Goal: Information Seeking & Learning: Learn about a topic

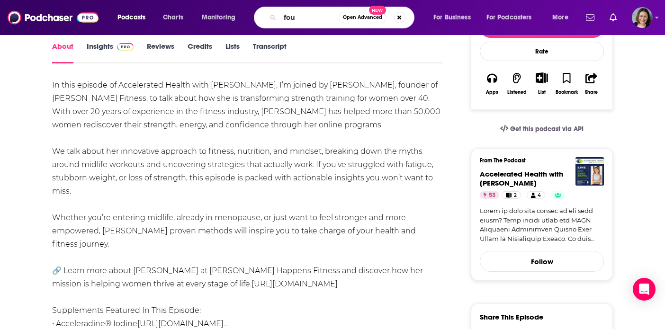
scroll to position [138, 0]
type input "found my fitness"
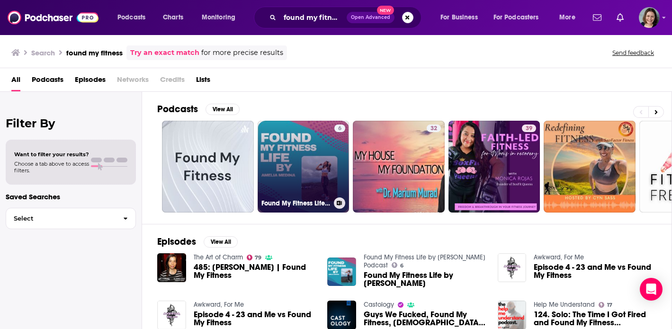
click at [276, 154] on link "6 Found My Fitness Life by Amelia Medina GuateFitness Podcast" at bounding box center [304, 167] width 92 height 92
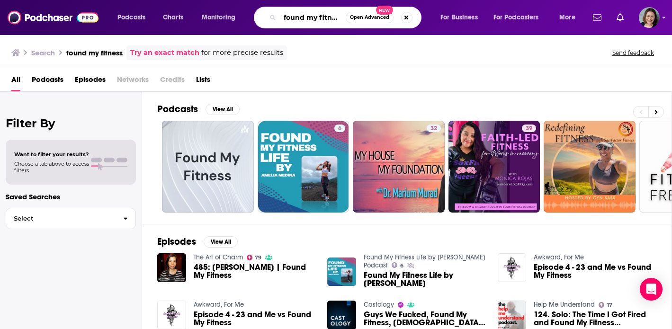
drag, startPoint x: 329, startPoint y: 19, endPoint x: 352, endPoint y: 19, distance: 22.3
click at [352, 19] on div "found my fitness Open Advanced New" at bounding box center [338, 18] width 168 height 22
click at [340, 17] on input "found my fitness" at bounding box center [313, 17] width 66 height 15
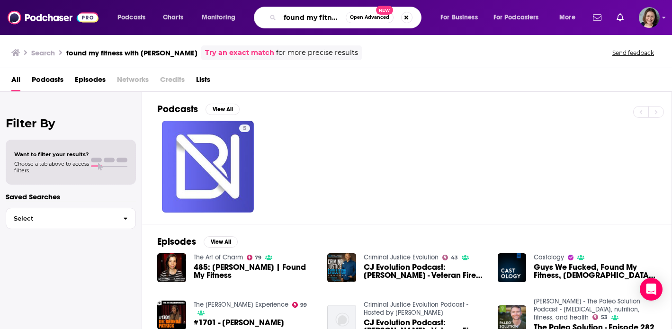
drag, startPoint x: 285, startPoint y: 18, endPoint x: 373, endPoint y: 21, distance: 88.6
click at [373, 21] on div "found my fitness with rhonda Open Advanced New" at bounding box center [338, 18] width 168 height 22
paste input "FoundMyFitness with Rhonda Patrick"
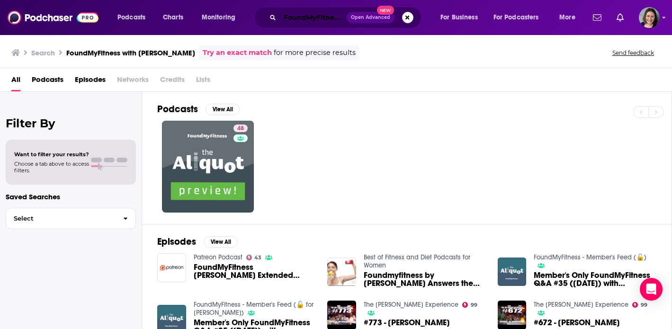
click at [313, 18] on input "FoundMyFitness with Rhonda Patrick" at bounding box center [313, 17] width 67 height 15
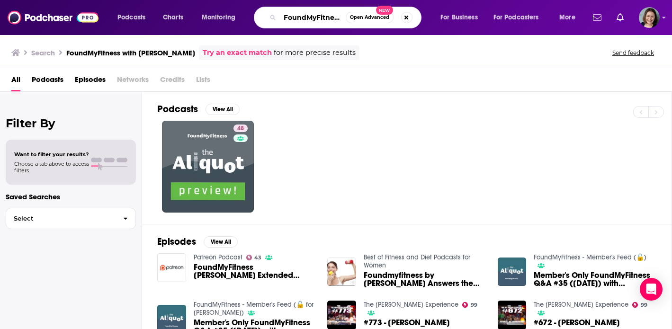
drag, startPoint x: 285, startPoint y: 17, endPoint x: 387, endPoint y: 17, distance: 101.9
click at [387, 17] on div "FoundMyFitness with Rhonda Patrick Open Advanced New" at bounding box center [338, 18] width 168 height 22
paste input "More Plates More Dates"
type input "More Plates More Dates"
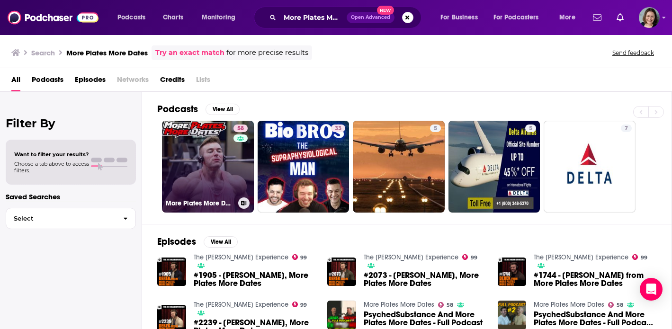
click at [233, 180] on link "58 More Plates More Dates" at bounding box center [208, 167] width 92 height 92
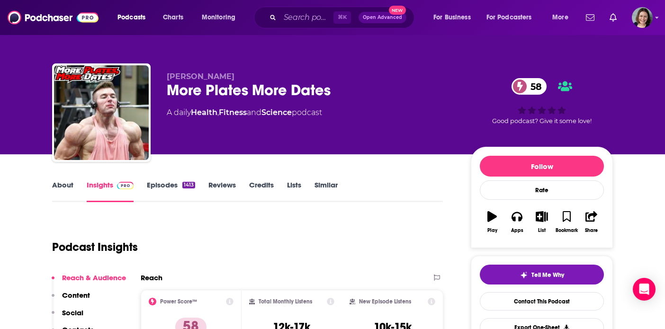
click at [64, 184] on link "About" at bounding box center [62, 191] width 21 height 22
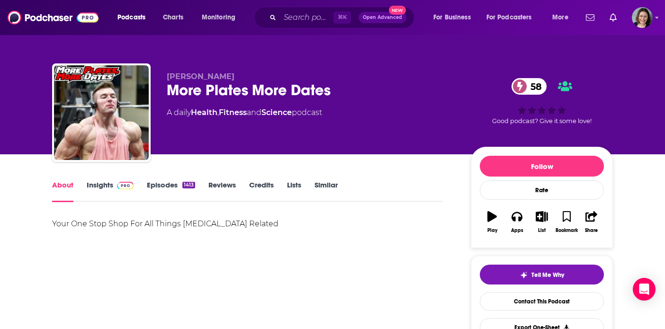
click at [155, 186] on link "Episodes 1413" at bounding box center [171, 191] width 48 height 22
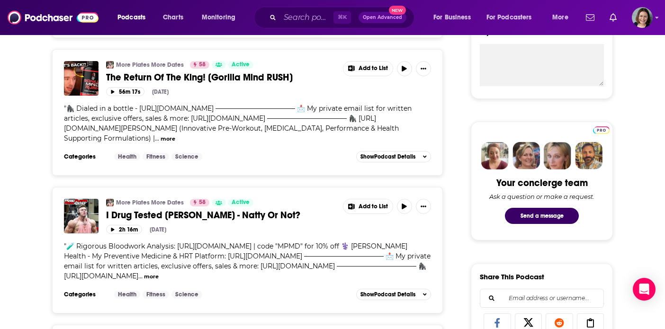
scroll to position [371, 0]
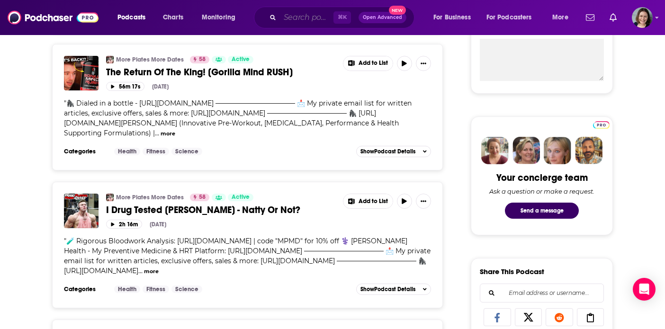
click at [302, 22] on input "Search podcasts, credits, & more..." at bounding box center [307, 17] width 54 height 15
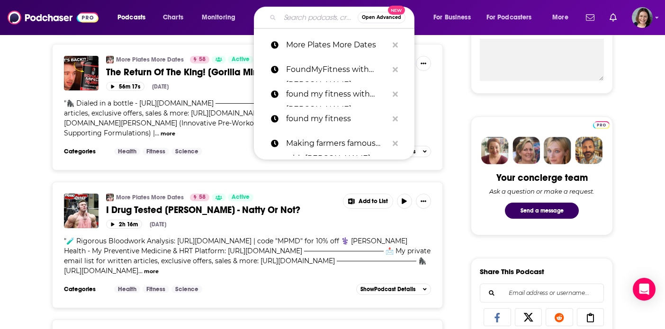
paste input "Dr. Ben Bikman"
type input "Dr. Ben Bikman"
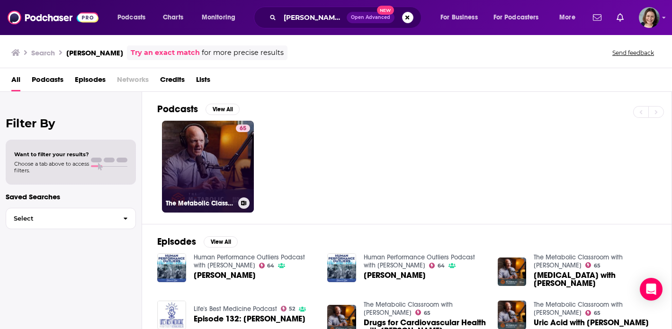
click at [206, 180] on link "65 The Metabolic Classroom with Dr. Ben Bikman" at bounding box center [208, 167] width 92 height 92
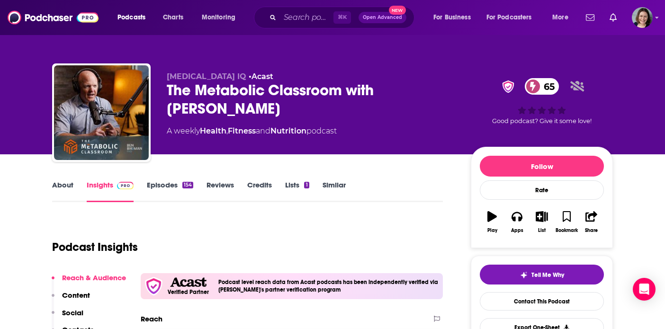
click at [166, 89] on div "Insulin IQ • Acast The Metabolic Classroom with Dr. Ben Bikman 65 A weekly Heal…" at bounding box center [332, 114] width 561 height 102
click at [164, 187] on link "Episodes 154" at bounding box center [170, 191] width 46 height 22
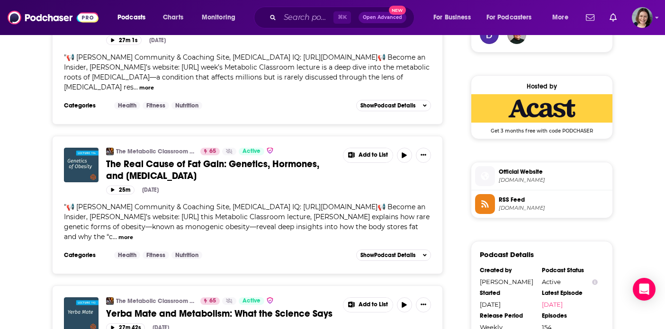
scroll to position [745, 0]
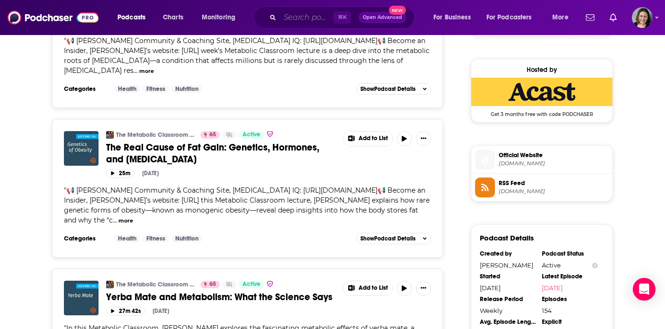
click at [307, 19] on input "Search podcasts, credits, & more..." at bounding box center [307, 17] width 54 height 15
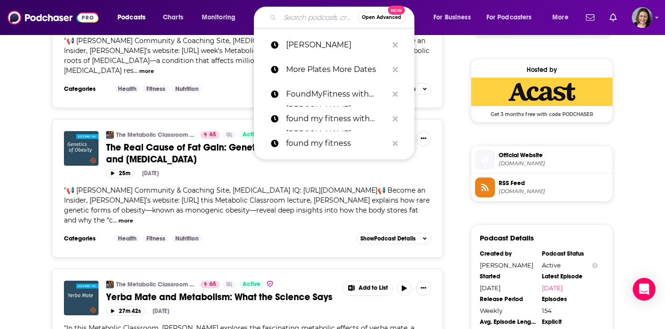
paste input "Dr. Andy Galpin"
type input "Dr. Andy Galpin"
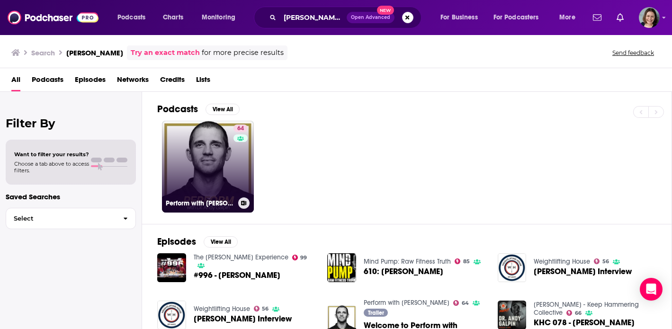
click at [222, 180] on link "64 Perform with Dr. Andy Galpin" at bounding box center [208, 167] width 92 height 92
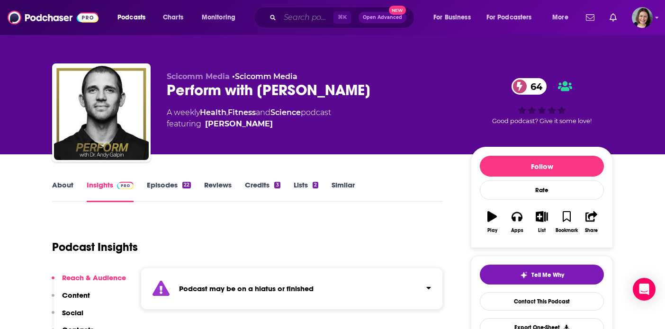
click at [305, 15] on input "Search podcasts, credits, & more..." at bounding box center [307, 17] width 54 height 15
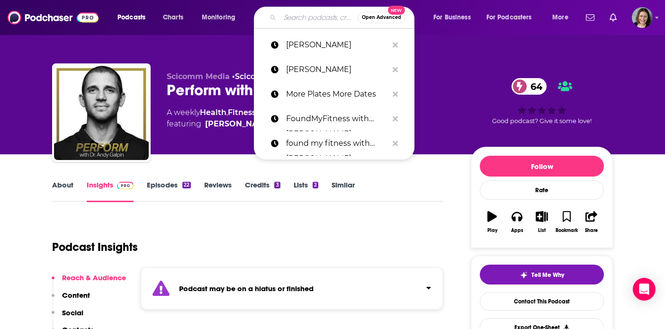
paste input "Dr. Darren Candow"
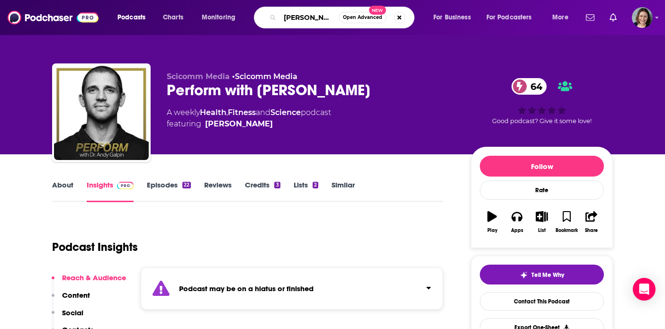
type input "Dr. Darren Candow"
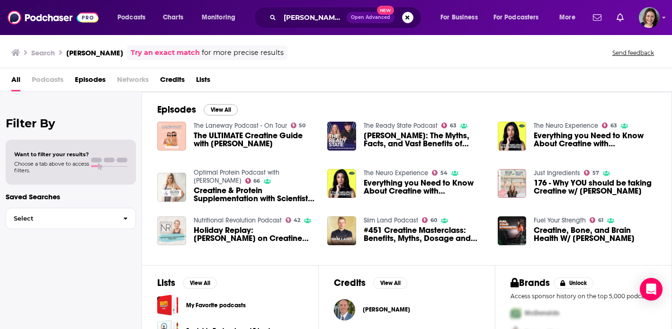
click at [226, 111] on button "View All" at bounding box center [221, 109] width 34 height 11
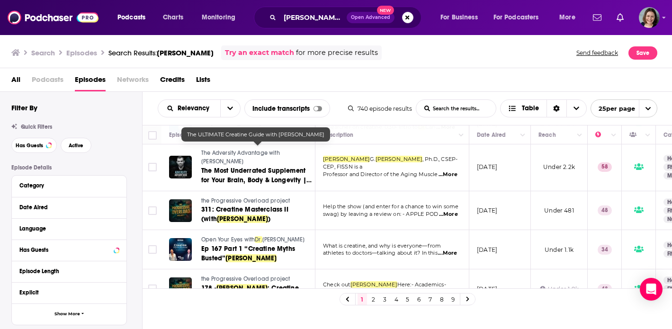
scroll to position [858, 0]
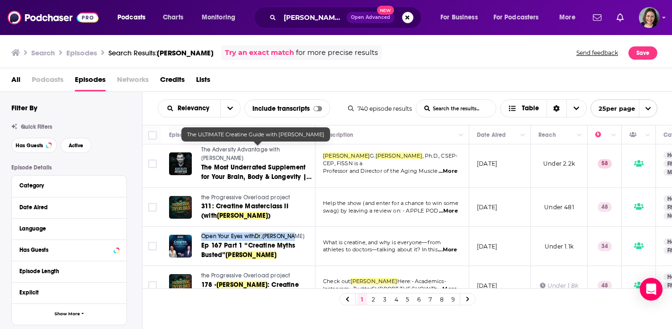
click at [373, 301] on link "2" at bounding box center [373, 299] width 9 height 11
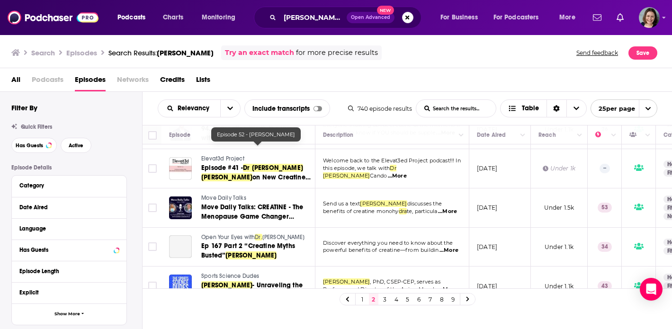
scroll to position [244, 0]
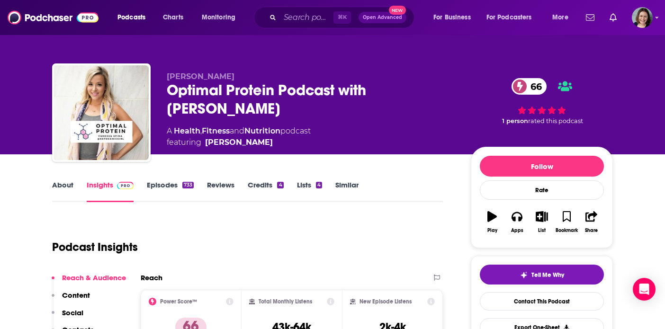
click at [66, 186] on link "About" at bounding box center [62, 191] width 21 height 22
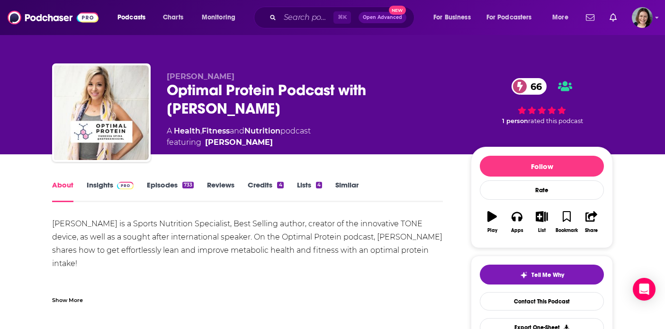
click at [73, 300] on div "Show More" at bounding box center [67, 299] width 31 height 9
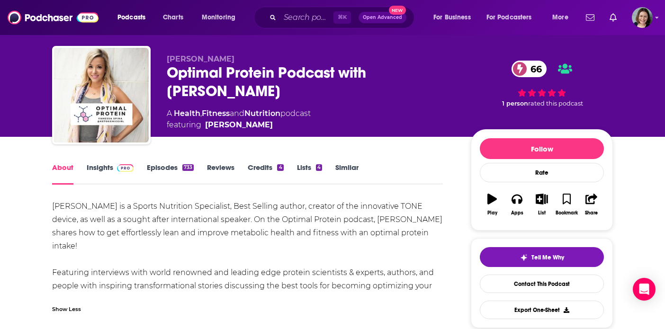
scroll to position [43, 0]
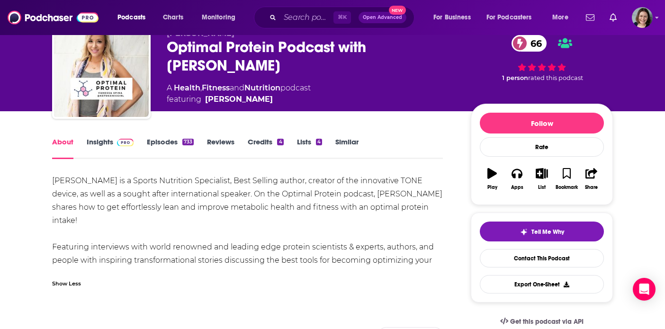
click at [153, 144] on link "Episodes 733" at bounding box center [170, 148] width 47 height 22
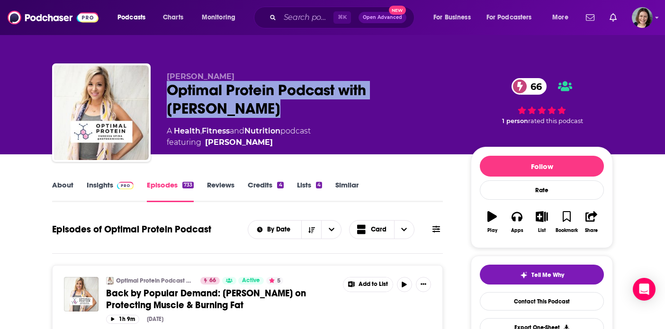
drag, startPoint x: 170, startPoint y: 89, endPoint x: 211, endPoint y: 105, distance: 44.2
click at [211, 105] on div "Optimal Protein Podcast with Vanessa Spina 66" at bounding box center [311, 99] width 289 height 37
copy h2 "Optimal Protein Podcast with Vanessa Spina"
click at [63, 186] on link "About" at bounding box center [62, 191] width 21 height 22
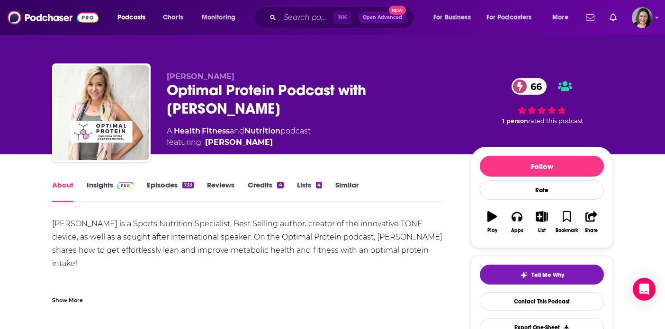
click at [69, 300] on div "Show More" at bounding box center [67, 299] width 31 height 9
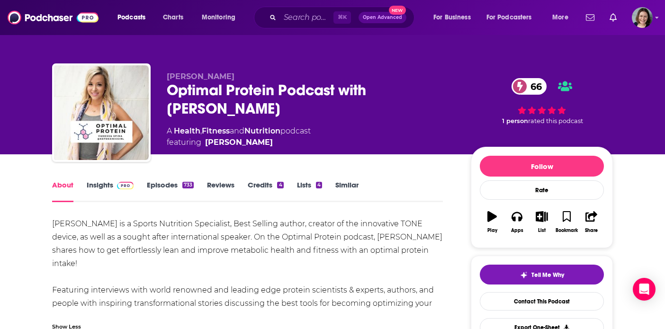
drag, startPoint x: 54, startPoint y: 225, endPoint x: 304, endPoint y: 309, distance: 263.1
click at [304, 309] on div "Vanessa Spina is a Sports Nutrition Specialist, Best Selling author, creator of…" at bounding box center [247, 270] width 391 height 106
copy div "Vanessa Spina is a Sports Nutrition Specialist, Best Selling author, creator of…"
click at [101, 188] on link "Insights" at bounding box center [110, 191] width 47 height 22
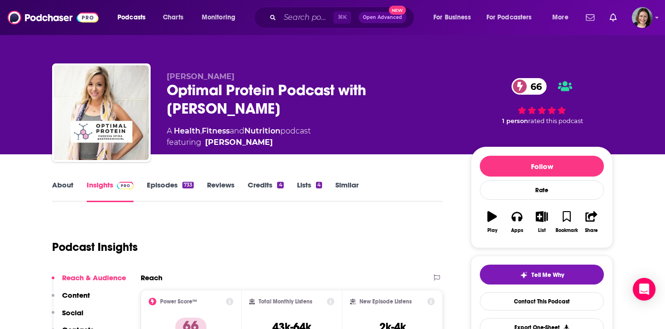
scroll to position [72, 0]
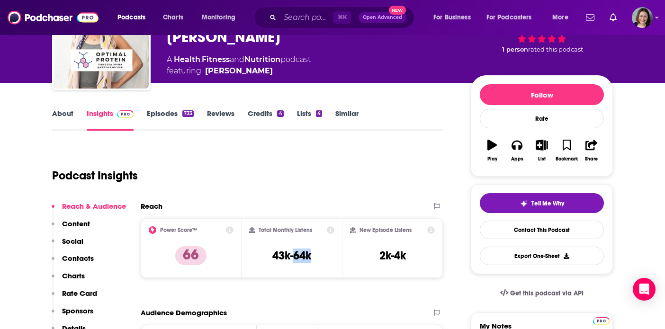
drag, startPoint x: 294, startPoint y: 257, endPoint x: 317, endPoint y: 257, distance: 23.7
click at [317, 257] on div "Total Monthly Listens 43k-64k" at bounding box center [292, 248] width 86 height 44
copy h3 "64k"
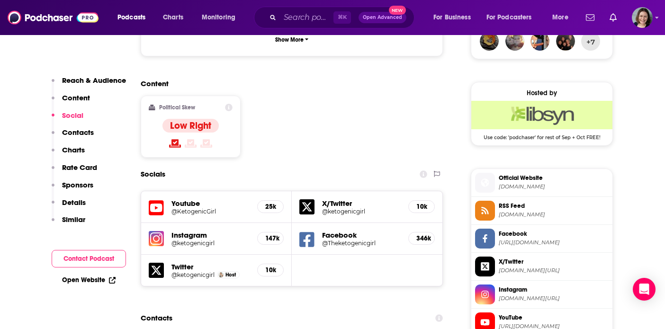
scroll to position [738, 0]
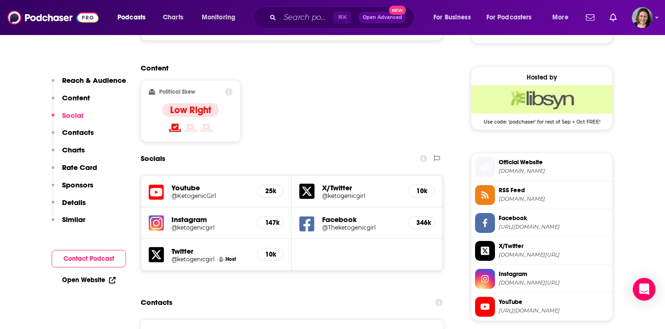
click at [196, 224] on h5 "@ketogenicgirl" at bounding box center [210, 227] width 78 height 7
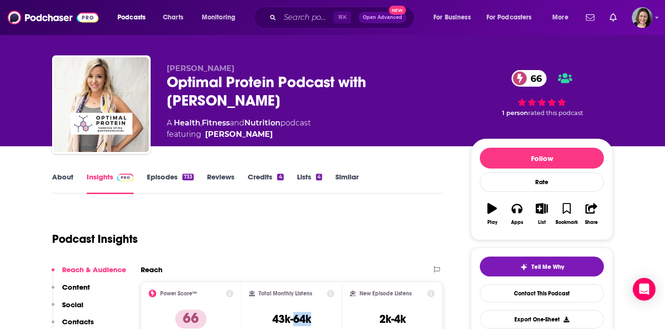
scroll to position [0, 0]
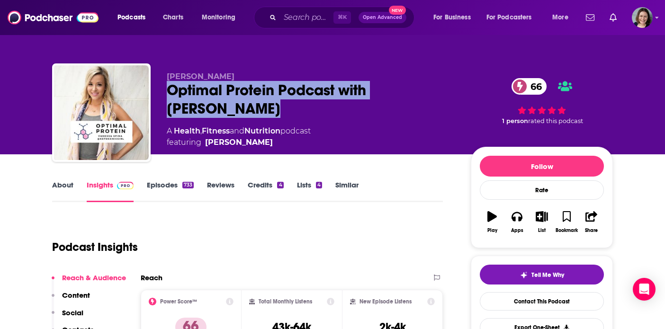
drag, startPoint x: 207, startPoint y: 107, endPoint x: 172, endPoint y: 91, distance: 38.8
click at [172, 91] on div "Optimal Protein Podcast with Vanessa Spina 66" at bounding box center [311, 99] width 289 height 37
copy h2 "Optimal Protein Podcast with Vanessa Spina"
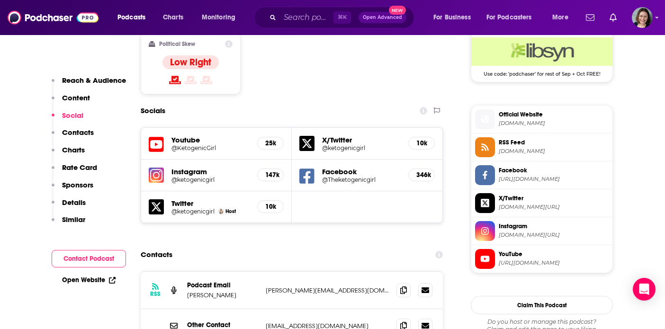
scroll to position [809, 0]
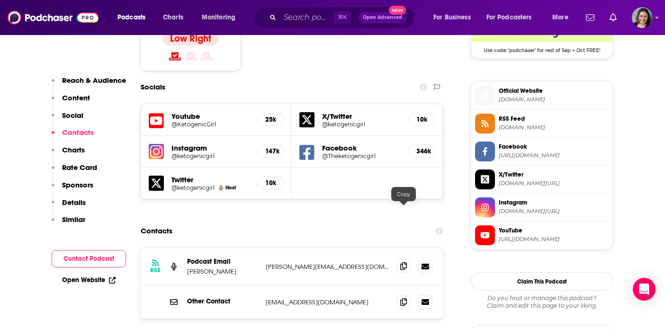
click at [405, 262] on icon at bounding box center [403, 266] width 7 height 8
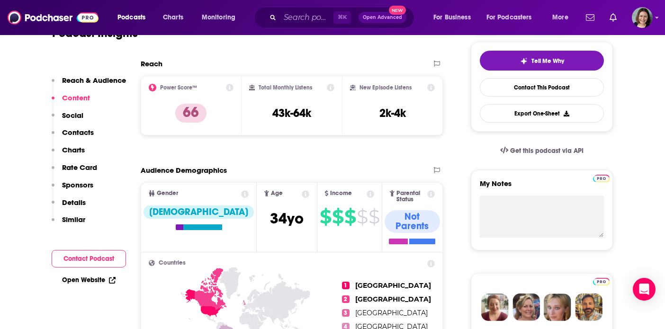
scroll to position [0, 0]
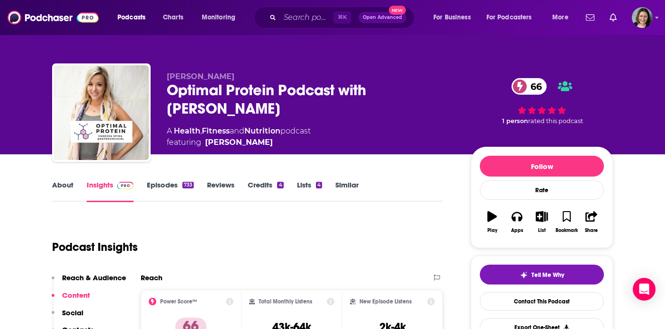
click at [169, 182] on link "Episodes 733" at bounding box center [170, 191] width 47 height 22
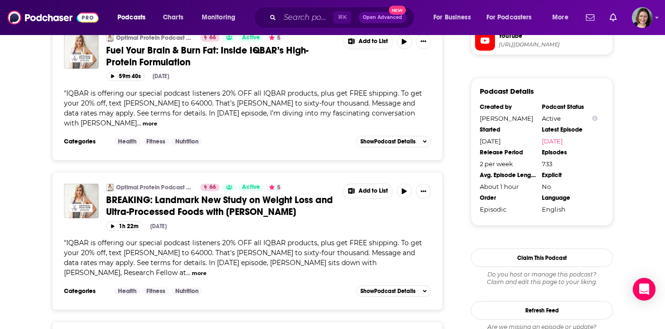
scroll to position [1010, 0]
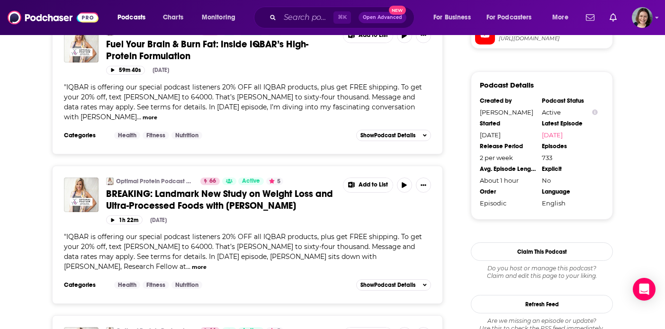
click at [259, 205] on span "BREAKING: Landmark New Study on Weight Loss and Ultra-Processed Foods with Dr. …" at bounding box center [219, 200] width 227 height 24
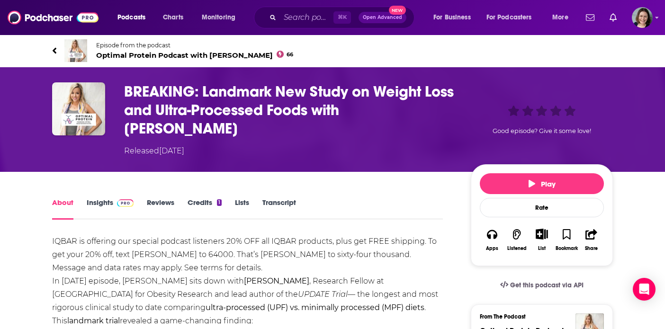
drag, startPoint x: 124, startPoint y: 90, endPoint x: 170, endPoint y: 125, distance: 57.1
click at [170, 125] on h1 "BREAKING: Landmark New Study on Weight Loss and Ultra-Processed Foods with Dr. …" at bounding box center [290, 109] width 332 height 55
copy h1 "BREAKING: Landmark New Study on Weight Loss and Ultra-Processed Foods with Dr. …"
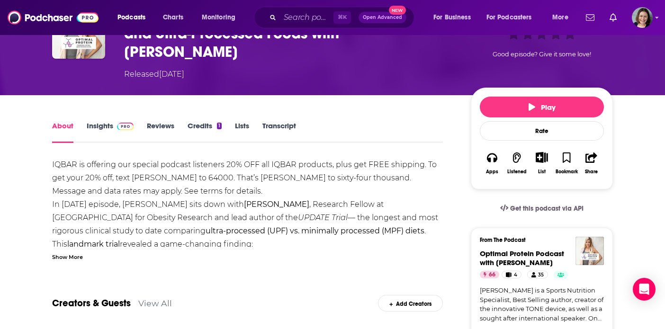
scroll to position [84, 0]
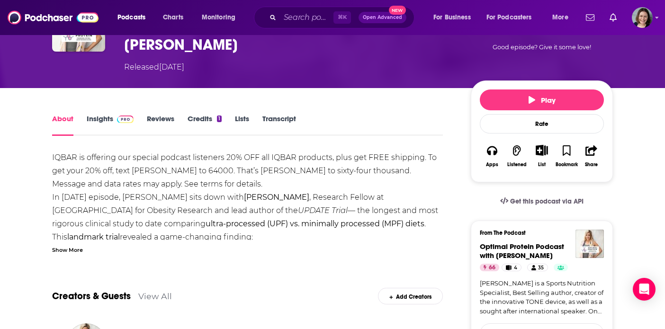
click at [74, 252] on div "Show More" at bounding box center [67, 249] width 31 height 9
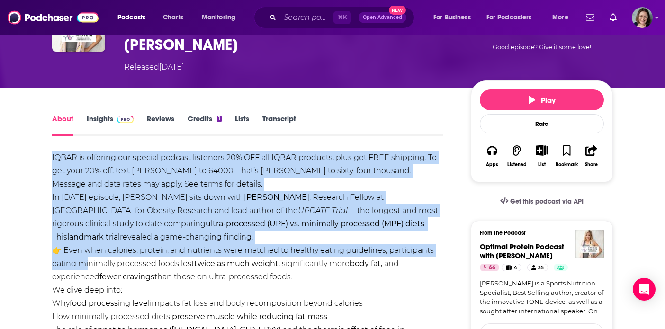
drag, startPoint x: 52, startPoint y: 238, endPoint x: 86, endPoint y: 256, distance: 39.2
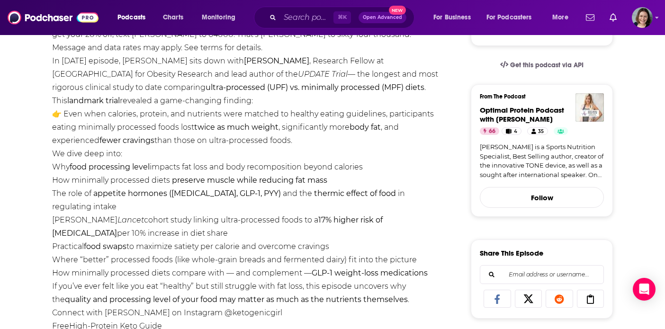
scroll to position [224, 0]
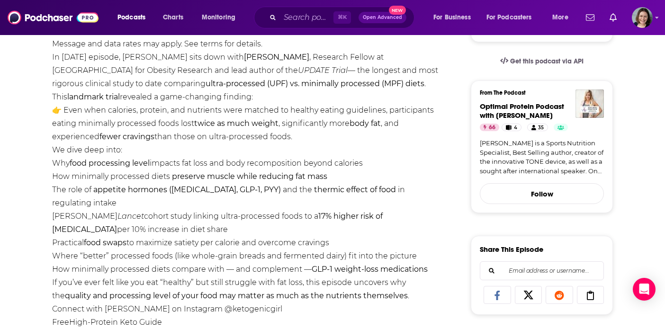
drag, startPoint x: 52, startPoint y: 238, endPoint x: 377, endPoint y: 224, distance: 324.8
click at [377, 224] on div "IQBAR is offering our special podcast listeners 20% OFF all IQBAR products, plu…" at bounding box center [247, 230] width 391 height 438
copy div "This landmark trial revealed a game-changing finding: 👉 Even when calories, pro…"
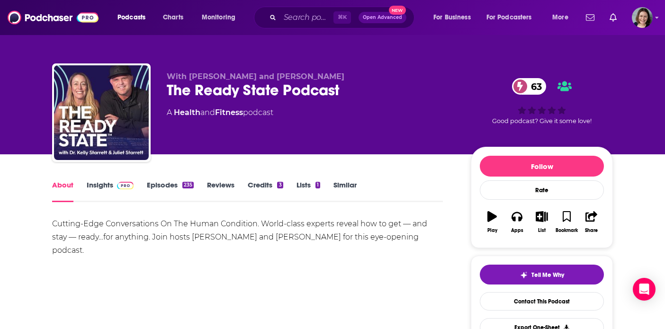
click at [160, 186] on link "Episodes 235" at bounding box center [170, 191] width 47 height 22
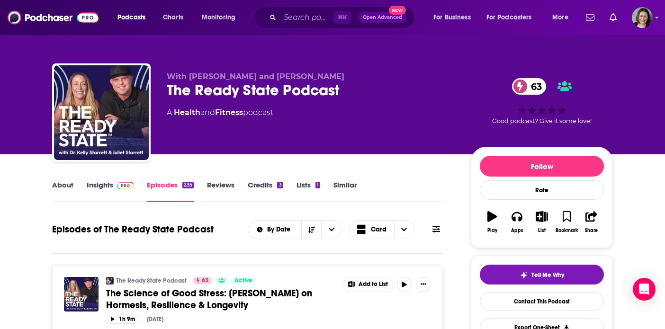
click at [99, 186] on link "Insights" at bounding box center [110, 191] width 47 height 22
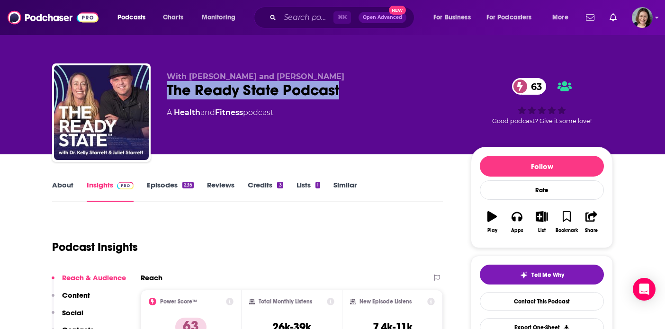
drag, startPoint x: 166, startPoint y: 93, endPoint x: 338, endPoint y: 92, distance: 172.4
click at [338, 92] on div "With Kelly and Juliet Starrett The Ready State Podcast 63 A Health and Fitness …" at bounding box center [332, 114] width 561 height 102
copy h2 "The Ready State Podcast"
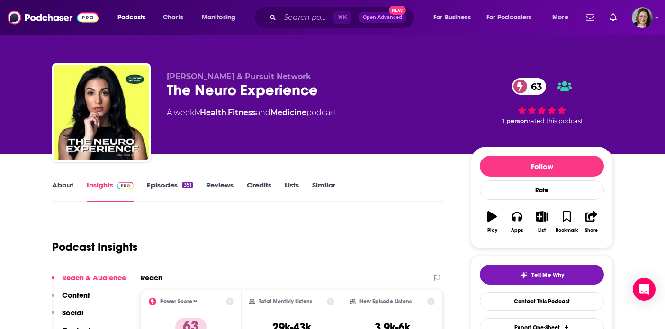
click at [65, 185] on link "About" at bounding box center [62, 191] width 21 height 22
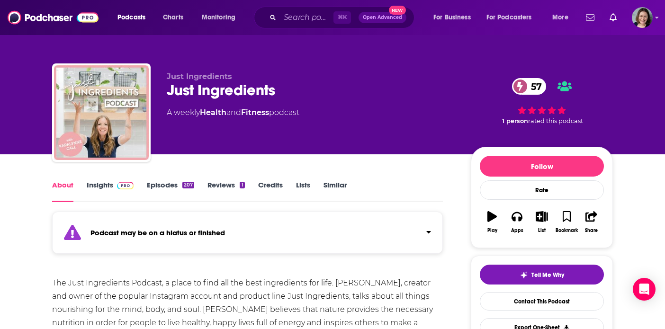
click at [170, 186] on link "Episodes 207" at bounding box center [170, 191] width 47 height 22
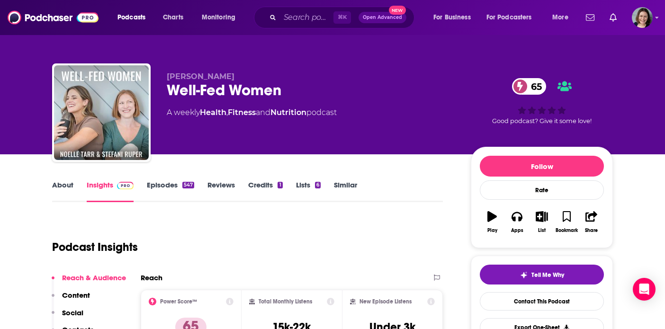
click at [65, 186] on link "About" at bounding box center [62, 191] width 21 height 22
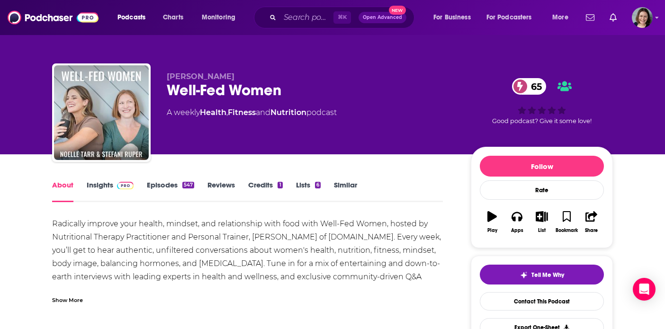
click at [66, 301] on div "Show More" at bounding box center [67, 299] width 31 height 9
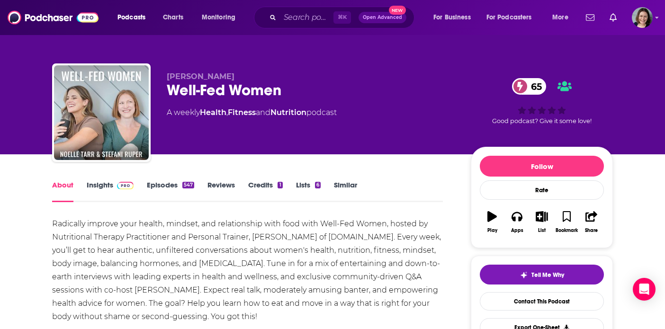
click at [163, 184] on link "Episodes 547" at bounding box center [170, 191] width 47 height 22
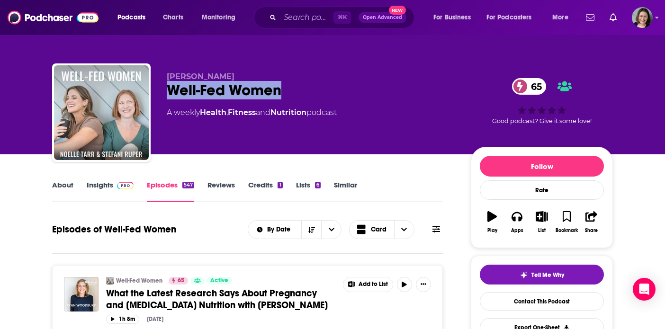
drag, startPoint x: 282, startPoint y: 95, endPoint x: 171, endPoint y: 93, distance: 111.3
click at [171, 93] on div "Well-Fed Women 65" at bounding box center [311, 90] width 289 height 18
copy h2 "Well-Fed Women"
click at [101, 184] on link "Insights" at bounding box center [110, 191] width 47 height 22
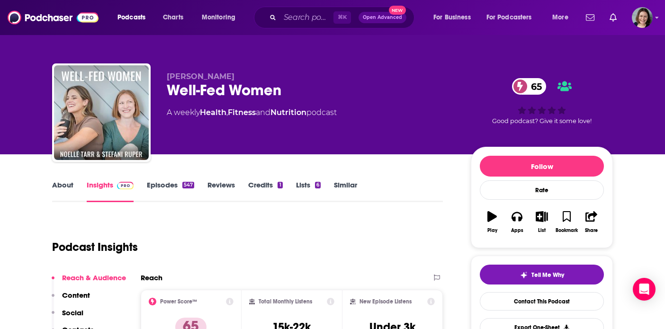
click at [70, 185] on link "About" at bounding box center [62, 191] width 21 height 22
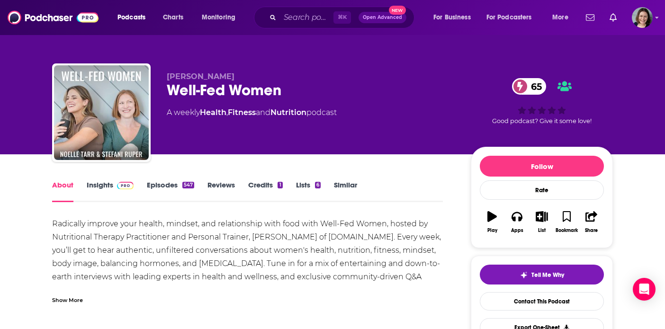
click at [72, 300] on div "Show More" at bounding box center [67, 299] width 31 height 9
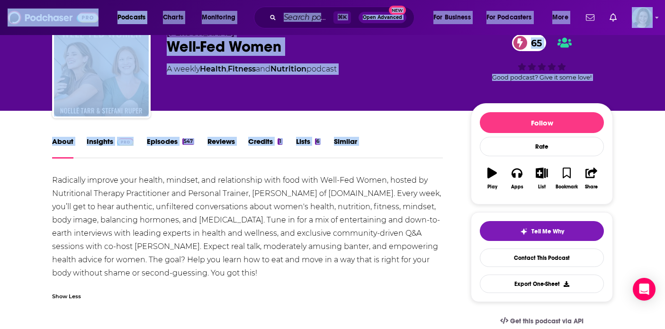
scroll to position [64, 0]
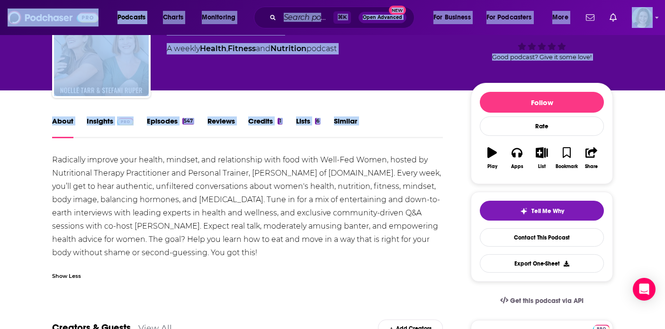
drag, startPoint x: 54, startPoint y: 223, endPoint x: 315, endPoint y: 256, distance: 263.1
click at [315, 256] on div "Radically improve your health, mindset, and relationship with food with Well-Fe…" at bounding box center [247, 206] width 391 height 106
copy div "Radically improve your health, mindset, and relationship with food with Well-Fe…"
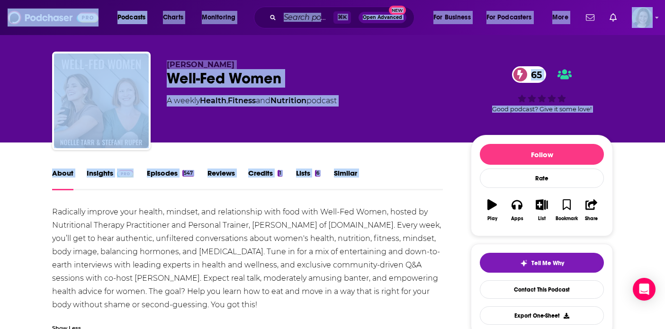
scroll to position [13, 0]
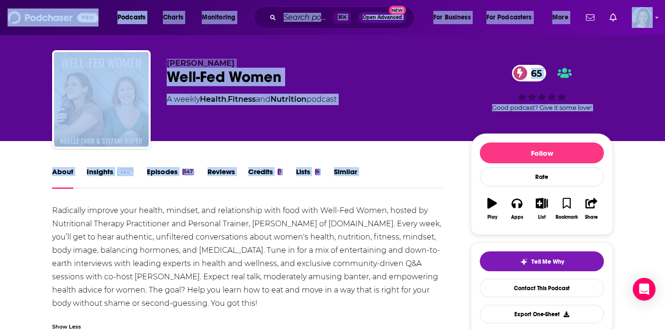
click at [245, 226] on div "Radically improve your health, mindset, and relationship with food with Well-Fe…" at bounding box center [247, 257] width 391 height 106
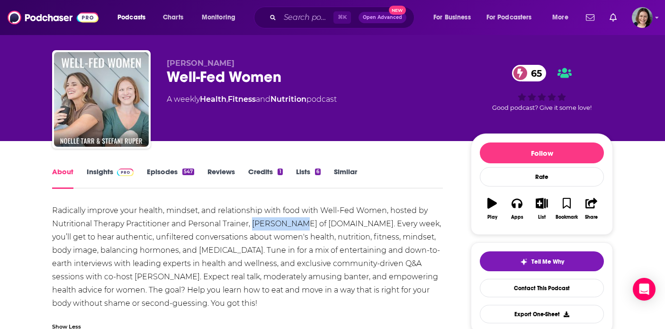
drag, startPoint x: 253, startPoint y: 225, endPoint x: 293, endPoint y: 226, distance: 40.3
click at [293, 226] on div "Radically improve your health, mindset, and relationship with food with Well-Fe…" at bounding box center [247, 257] width 391 height 106
copy div "Noelle Tarr"
click at [106, 173] on link "Insights" at bounding box center [110, 178] width 47 height 22
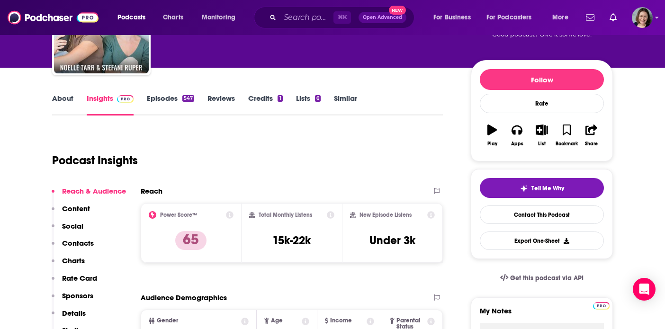
scroll to position [134, 0]
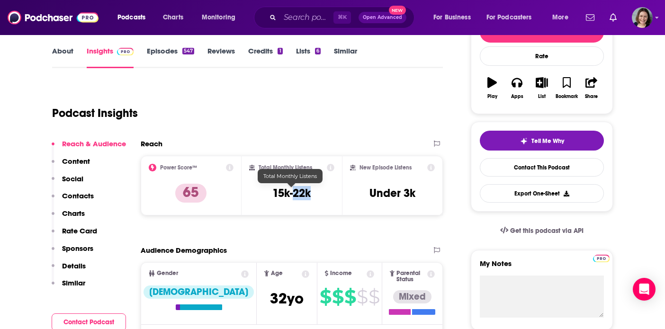
drag, startPoint x: 293, startPoint y: 197, endPoint x: 317, endPoint y: 197, distance: 24.2
click at [318, 197] on div "Total Monthly Listens 15k-22k" at bounding box center [292, 186] width 86 height 44
copy h3 "22k"
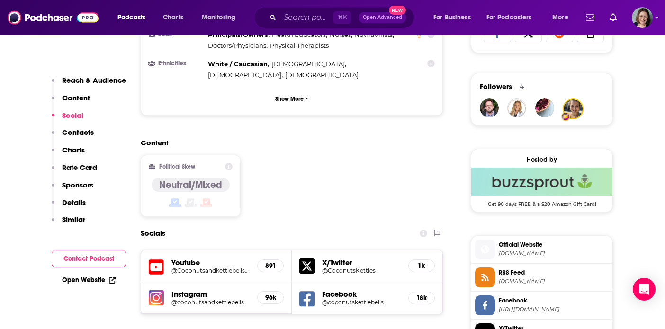
scroll to position [663, 0]
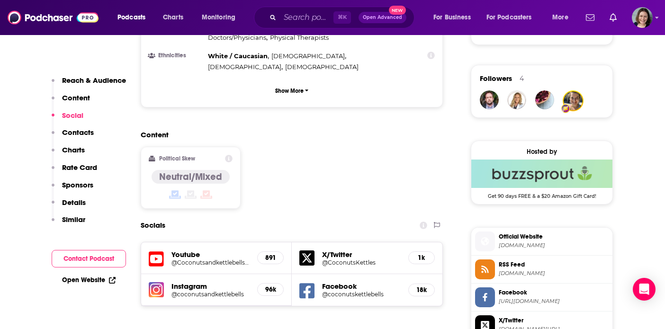
click at [191, 291] on h5 "@coconutsandkettlebells" at bounding box center [210, 294] width 78 height 7
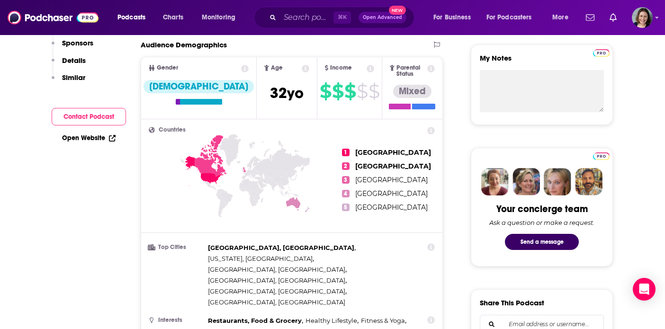
scroll to position [0, 0]
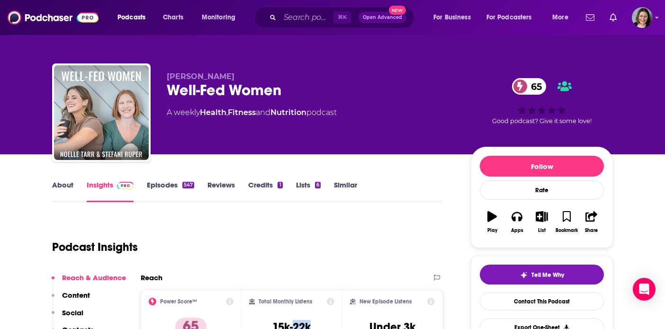
click at [162, 187] on link "Episodes 547" at bounding box center [170, 191] width 47 height 22
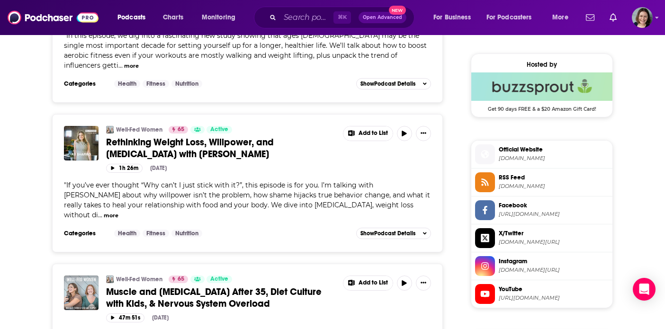
scroll to position [756, 0]
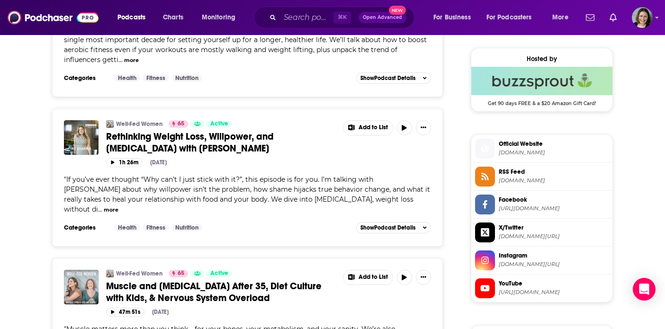
click at [257, 140] on span "Rethinking Weight Loss, Willpower, and Emotional Eating with Ali Shapiro" at bounding box center [190, 143] width 168 height 24
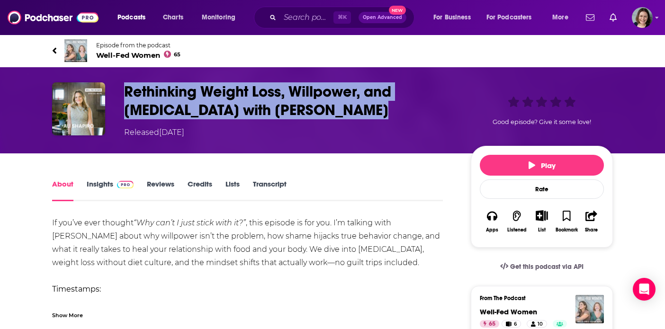
drag, startPoint x: 126, startPoint y: 90, endPoint x: 354, endPoint y: 117, distance: 229.4
click at [354, 117] on h1 "Rethinking Weight Loss, Willpower, and Emotional Eating with Ali Shapiro" at bounding box center [290, 100] width 332 height 37
copy h1 "Rethinking Weight Loss, Willpower, and Emotional Eating with Ali Shapiro"
drag, startPoint x: 52, startPoint y: 224, endPoint x: 388, endPoint y: 262, distance: 337.5
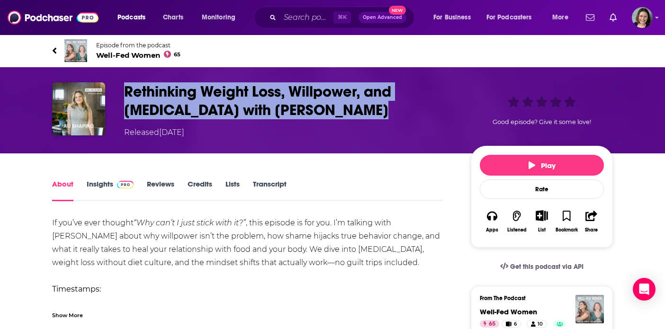
copy div "If you’ve ever thought “Why can’t I just stick with it?” , this episode is for …"
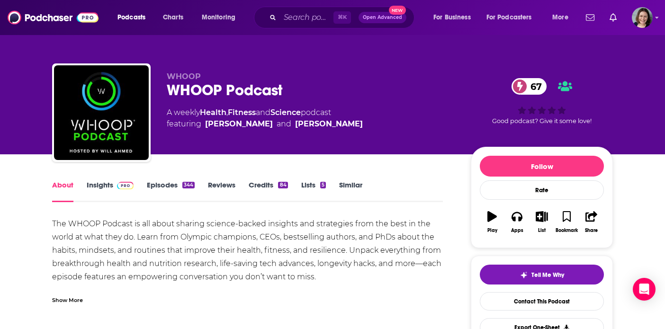
click at [108, 186] on link "Insights" at bounding box center [110, 191] width 47 height 22
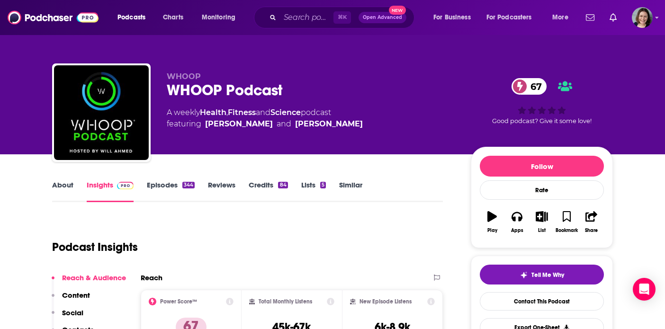
click at [168, 185] on link "Episodes 344" at bounding box center [171, 191] width 48 height 22
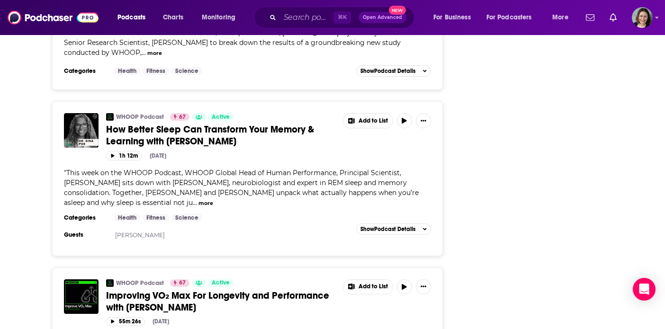
scroll to position [1562, 0]
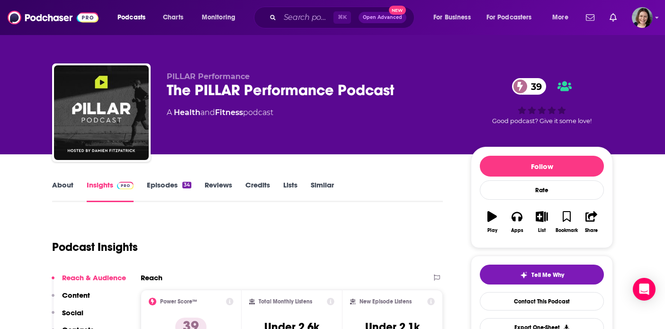
click at [59, 188] on link "About" at bounding box center [62, 191] width 21 height 22
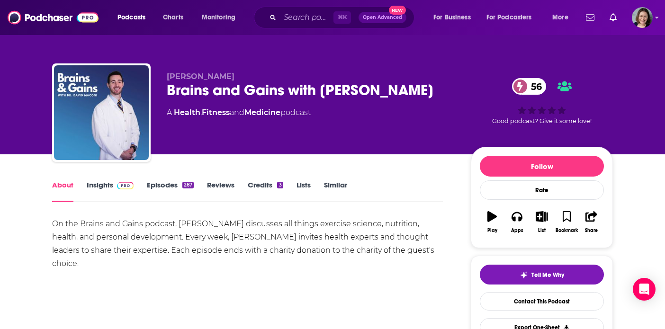
click at [110, 186] on link "Insights" at bounding box center [110, 191] width 47 height 22
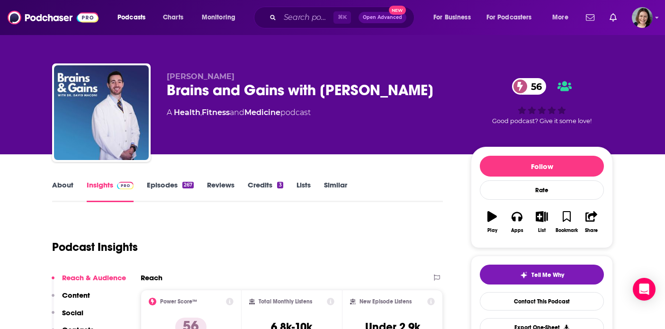
click at [158, 184] on link "Episodes 267" at bounding box center [170, 191] width 47 height 22
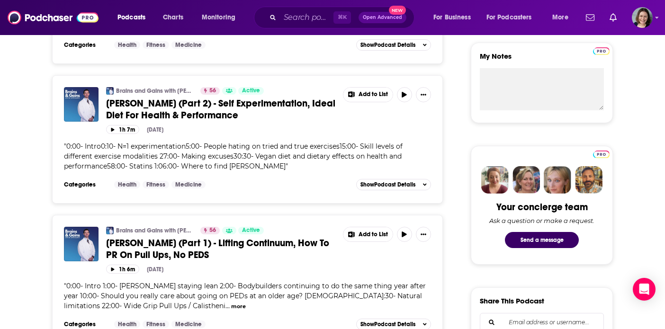
scroll to position [379, 0]
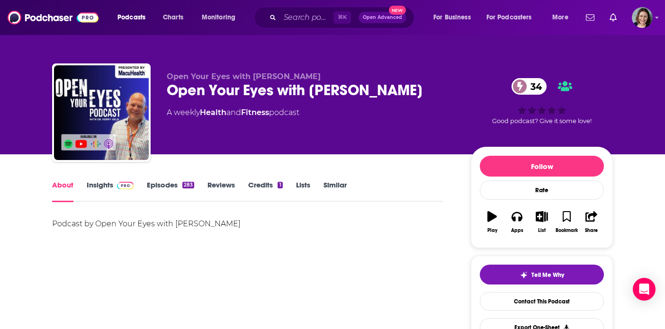
click at [99, 189] on link "Insights" at bounding box center [110, 191] width 47 height 22
